Goal: Information Seeking & Learning: Learn about a topic

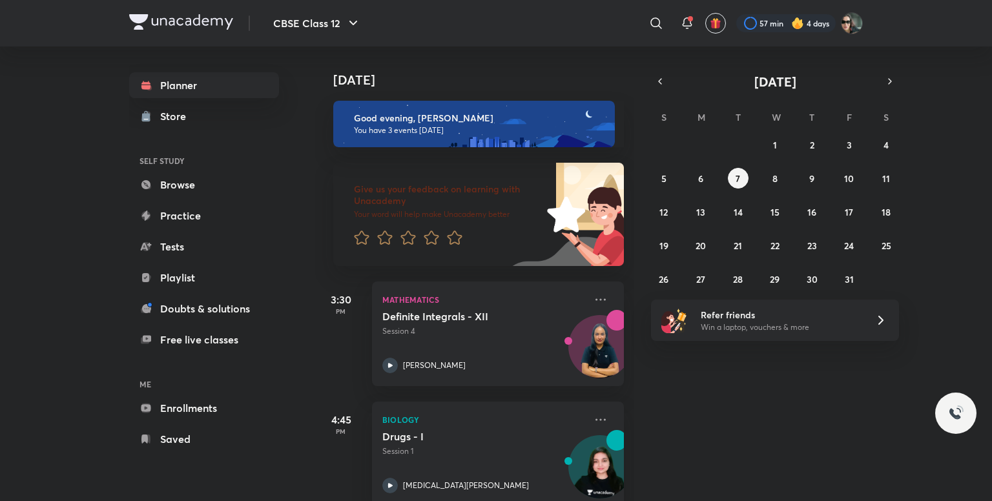
scroll to position [145, 0]
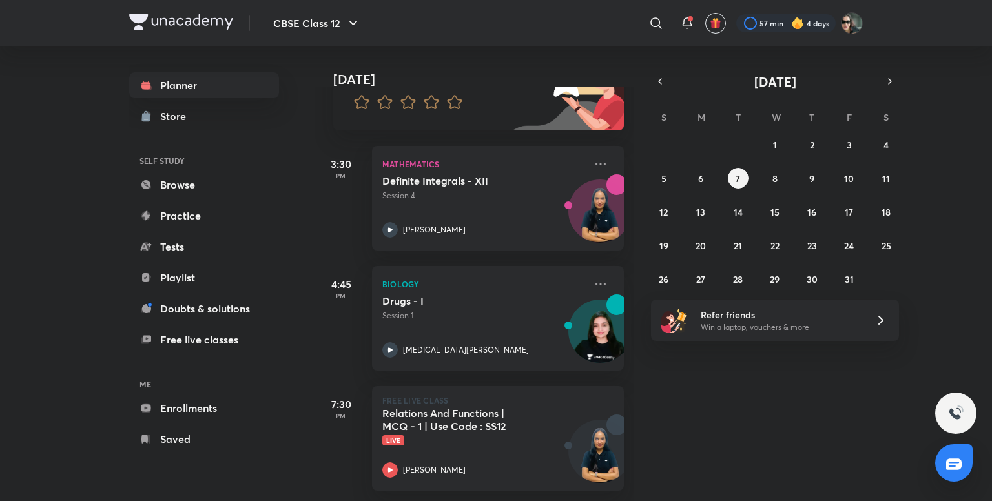
click at [546, 17] on div "​" at bounding box center [550, 23] width 238 height 31
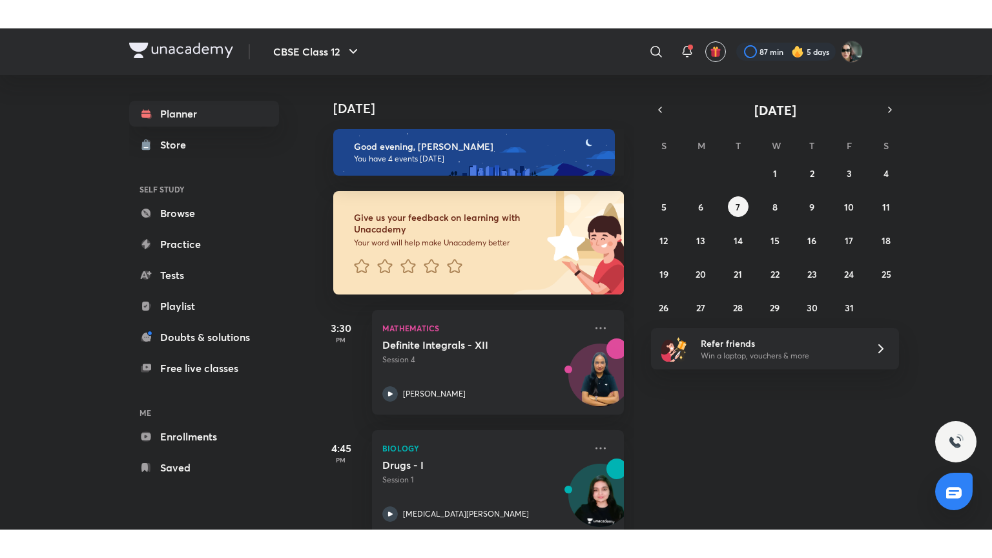
scroll to position [265, 0]
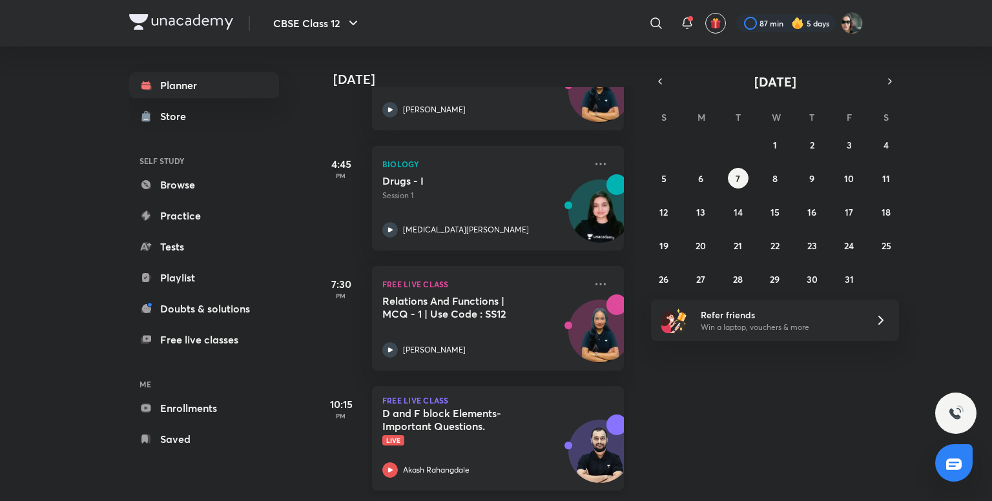
click at [470, 407] on h5 "D and F block Elements- Important Questions." at bounding box center [462, 420] width 161 height 26
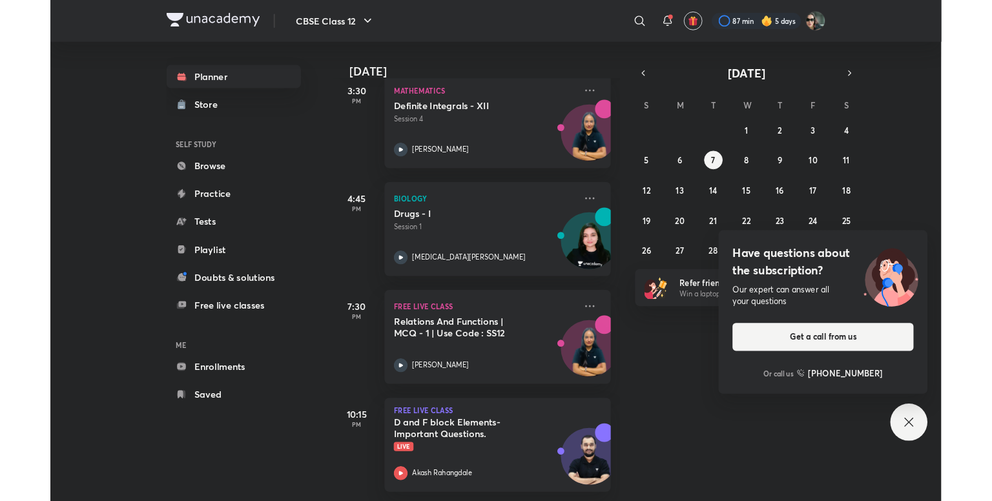
scroll to position [209, 0]
